Goal: Navigation & Orientation: Find specific page/section

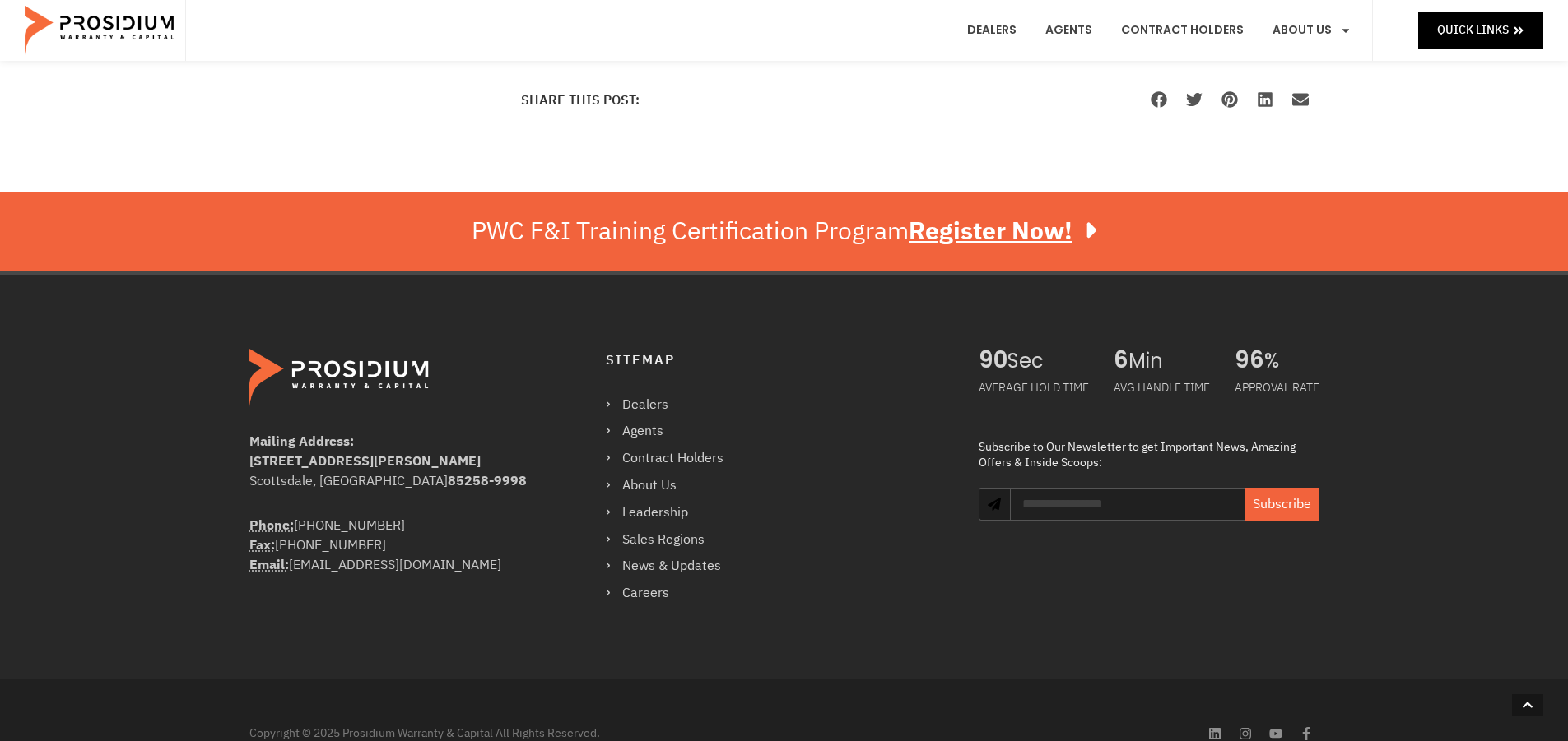
scroll to position [1317, 0]
click at [1018, 32] on link "Dealers" at bounding box center [992, 31] width 74 height 61
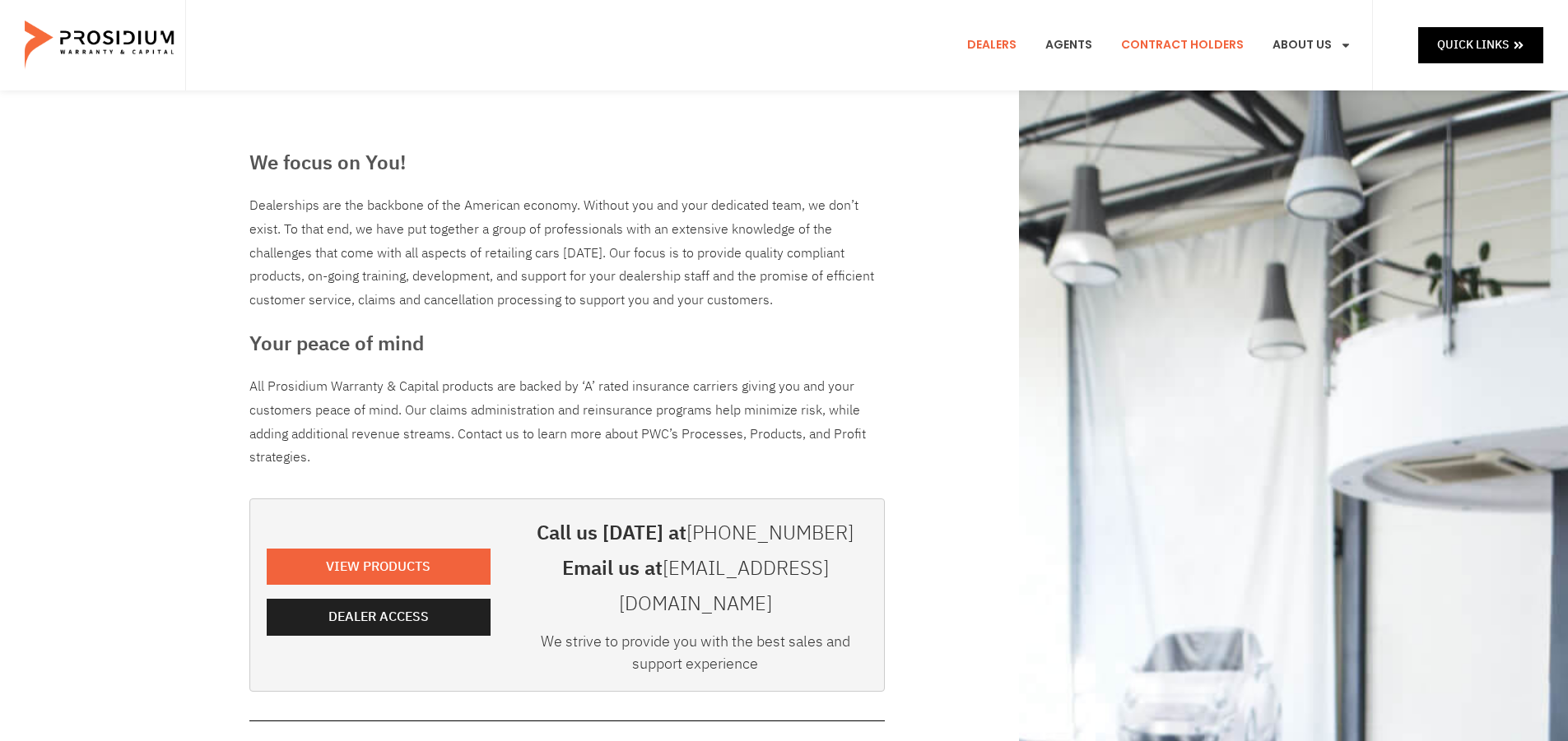
click at [1208, 46] on link "Contract Holders" at bounding box center [1183, 46] width 148 height 61
